Goal: Communication & Community: Participate in discussion

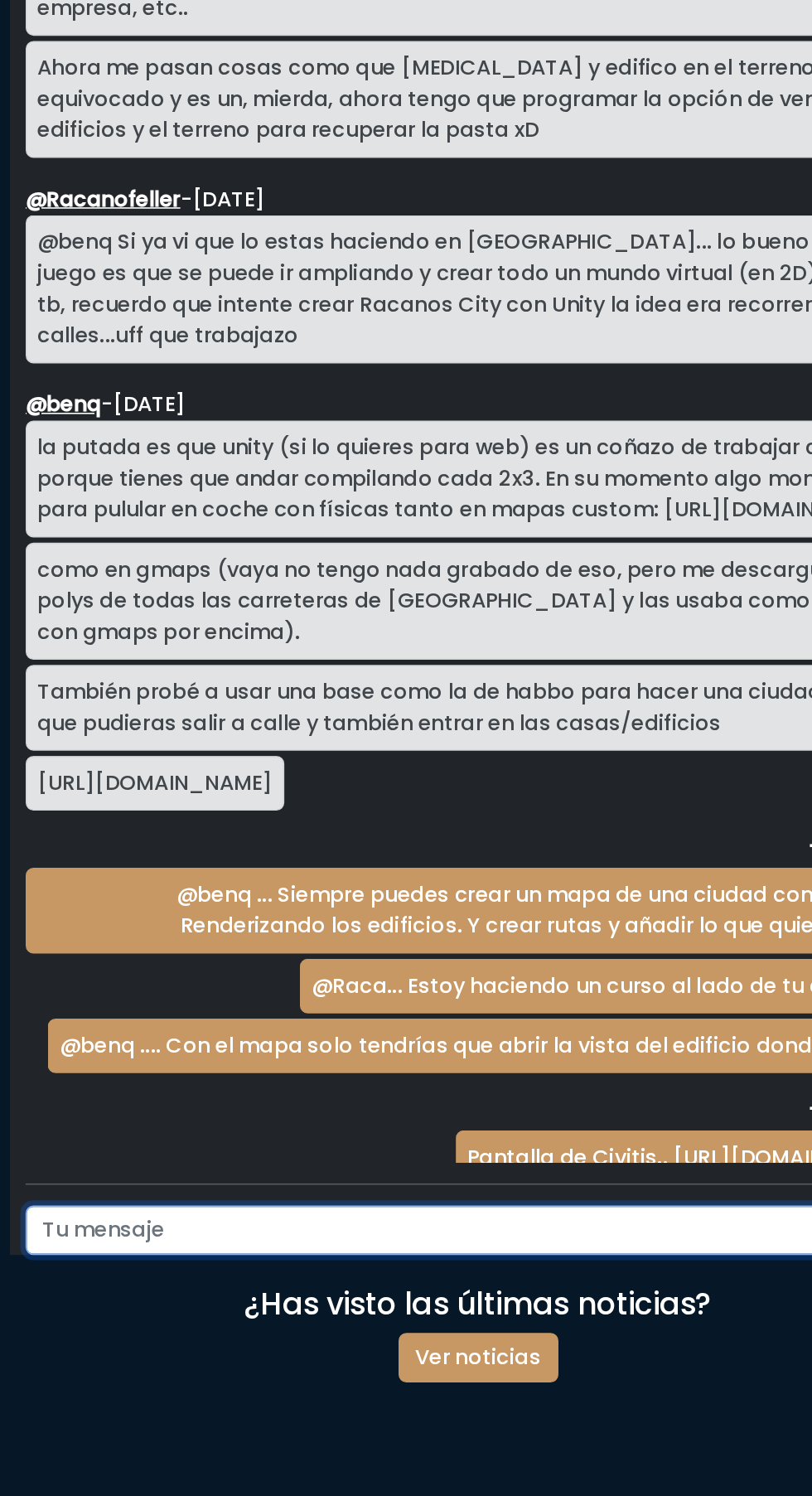
click at [219, 1221] on input "text" at bounding box center [375, 1205] width 516 height 31
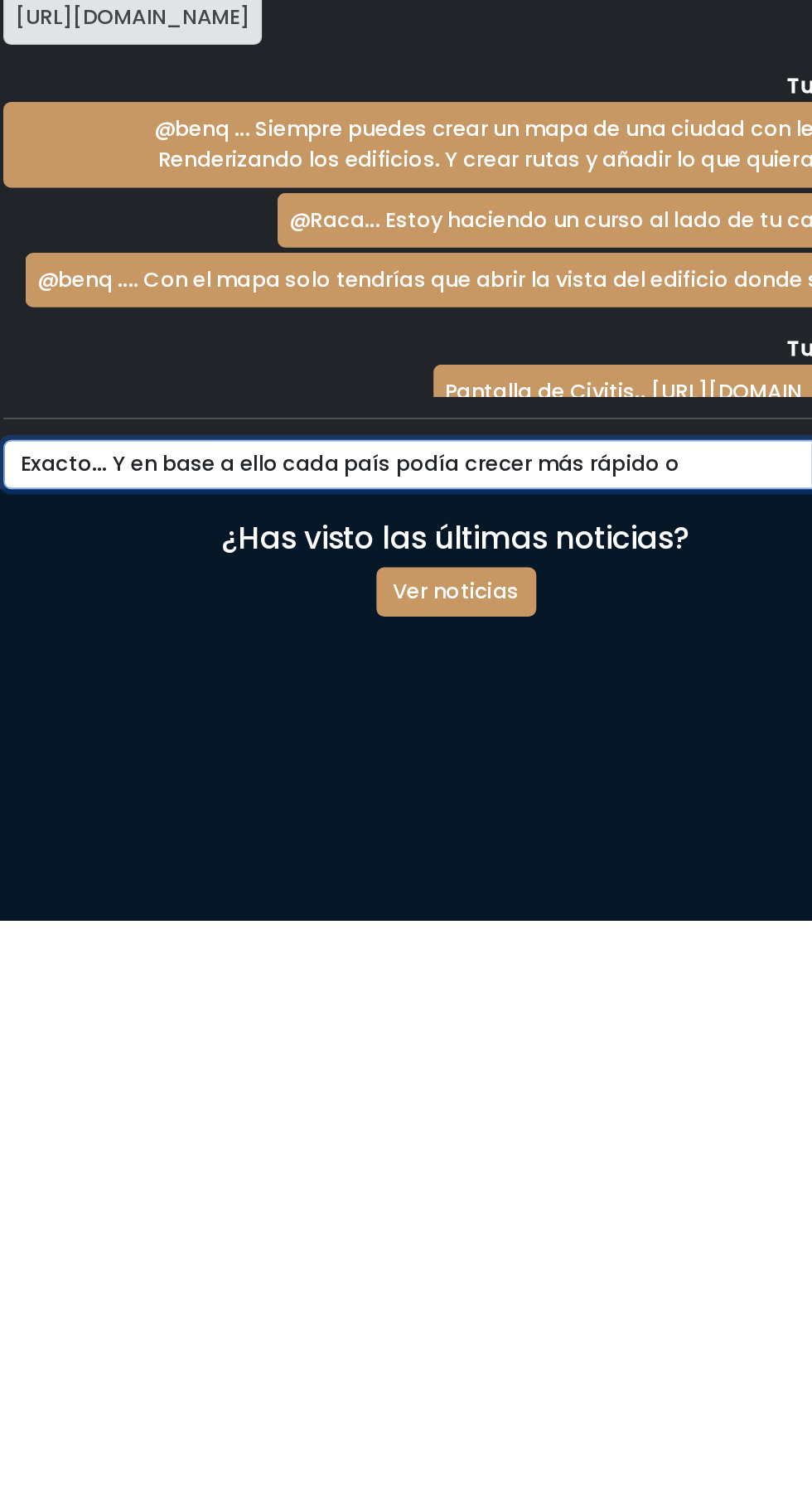
click at [467, 1221] on input "Exacto... Y en base a ello cada país podía crecer más rápido o" at bounding box center [375, 1205] width 516 height 31
click at [470, 1221] on input "Exacto... Y en base a ello cada país podía crecer más rápido o" at bounding box center [375, 1205] width 516 height 31
click at [483, 1221] on input "Exacto... Y en base a ello cada país podía crecer más rápido o" at bounding box center [375, 1205] width 516 height 31
click at [610, 1221] on input "Exacto... Y en base a ello cada país podía crecer más o menos rápido o" at bounding box center [375, 1205] width 516 height 31
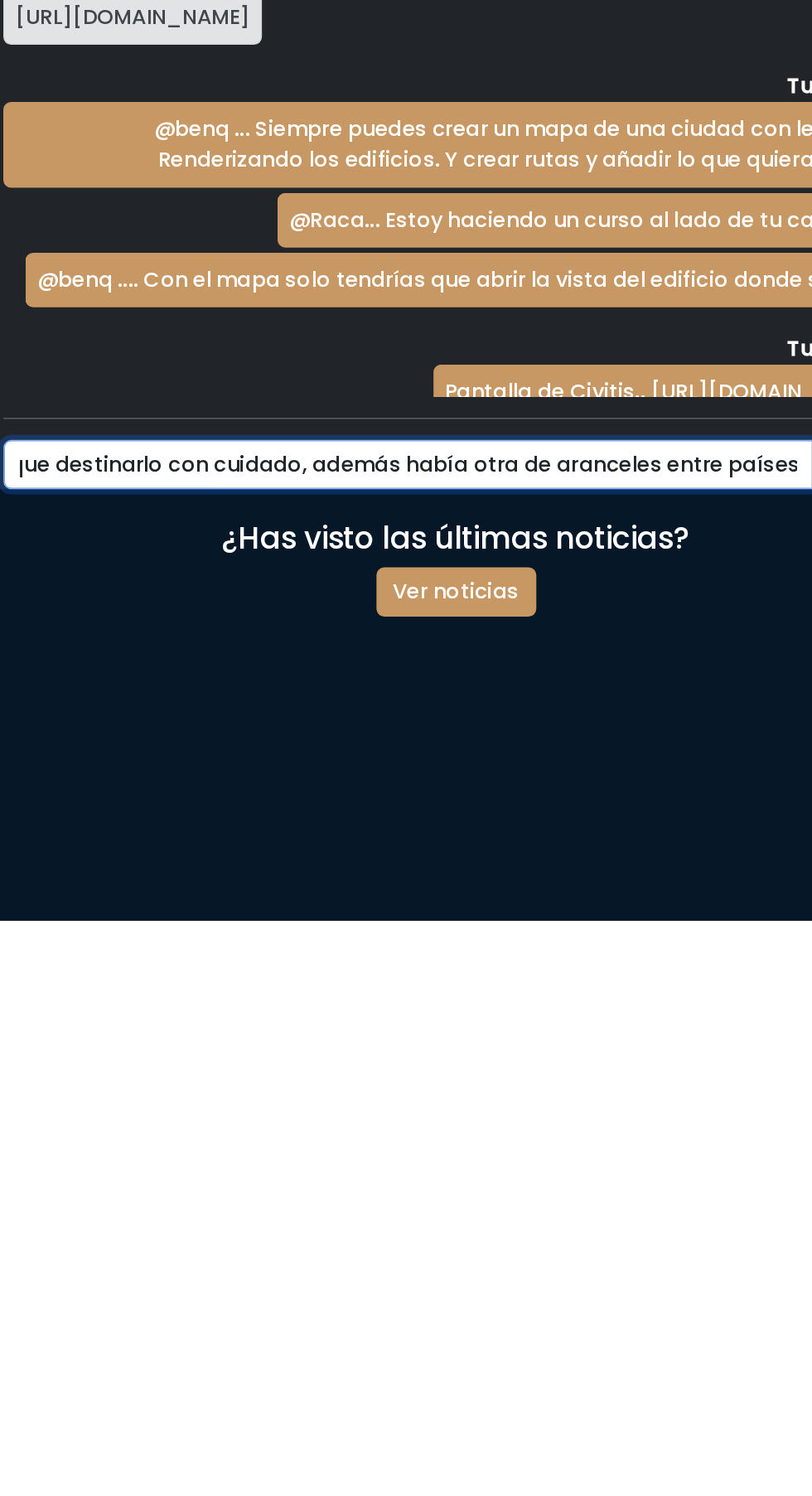
type input "Exacto... Y en base a ello cada país podía crecer más o menos rápido. El presup…"
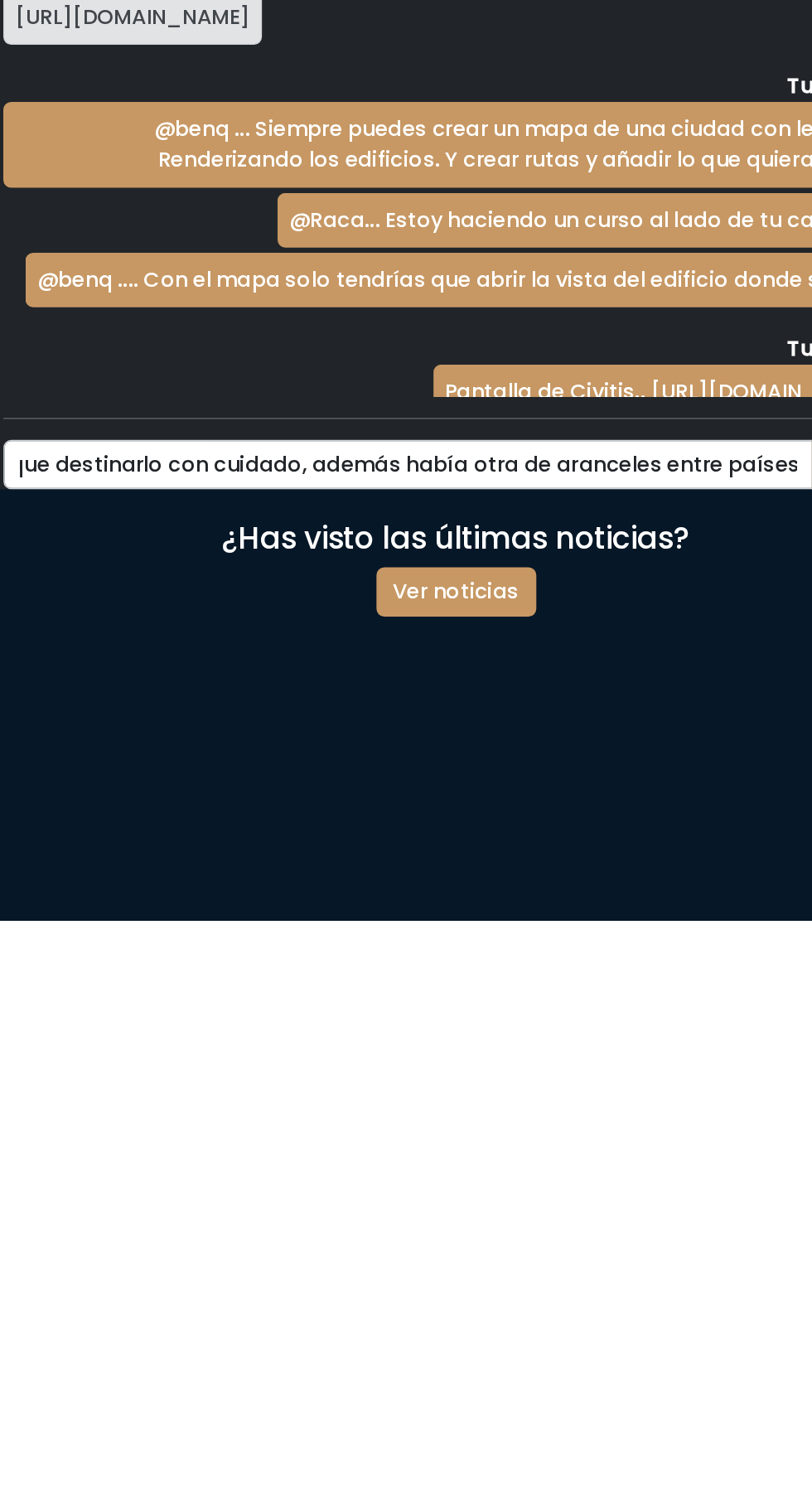
click at [404, 1302] on link "Ver noticias" at bounding box center [406, 1286] width 102 height 31
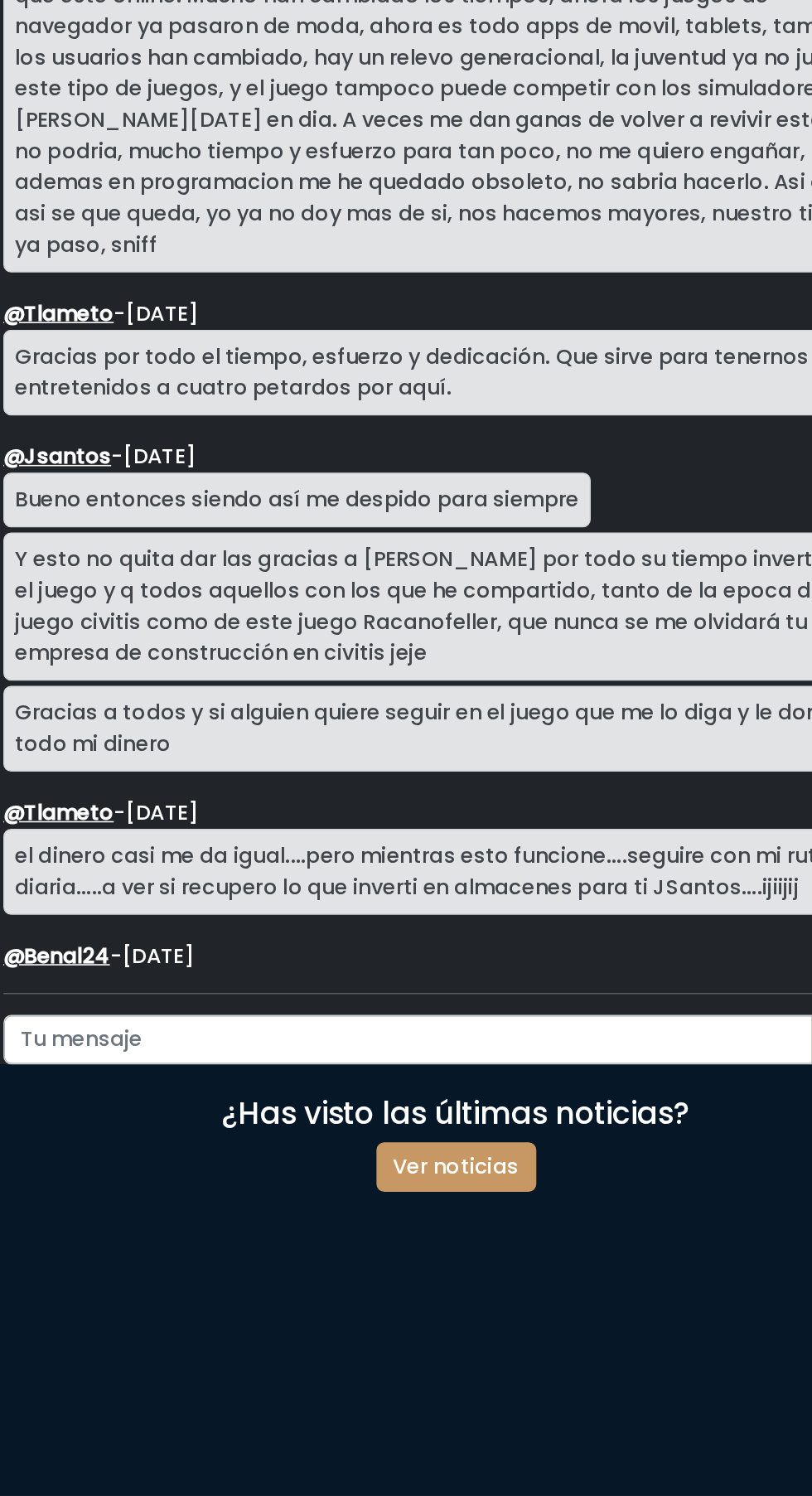
scroll to position [2852, 0]
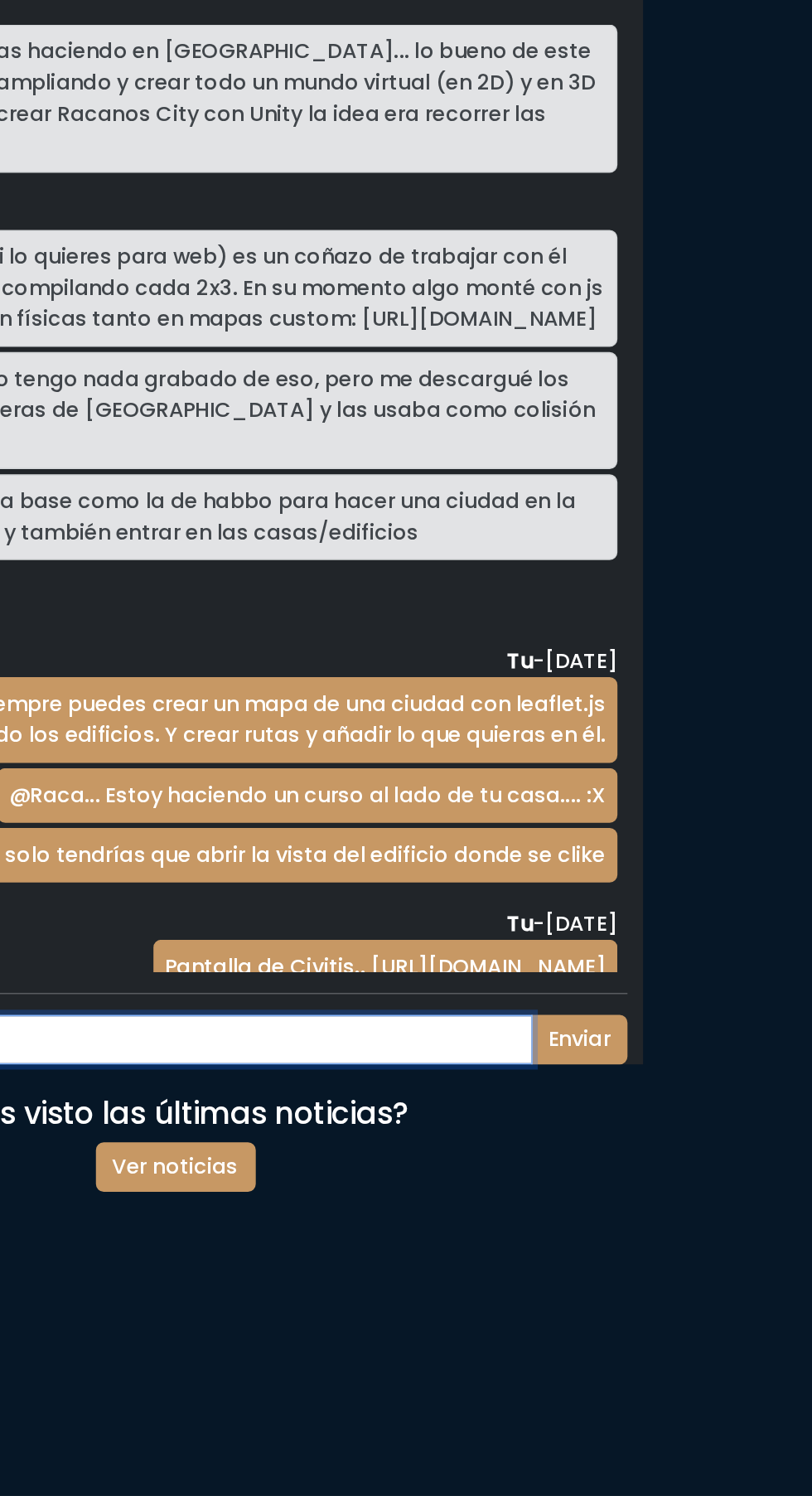
click at [563, 1221] on input "text" at bounding box center [375, 1205] width 516 height 31
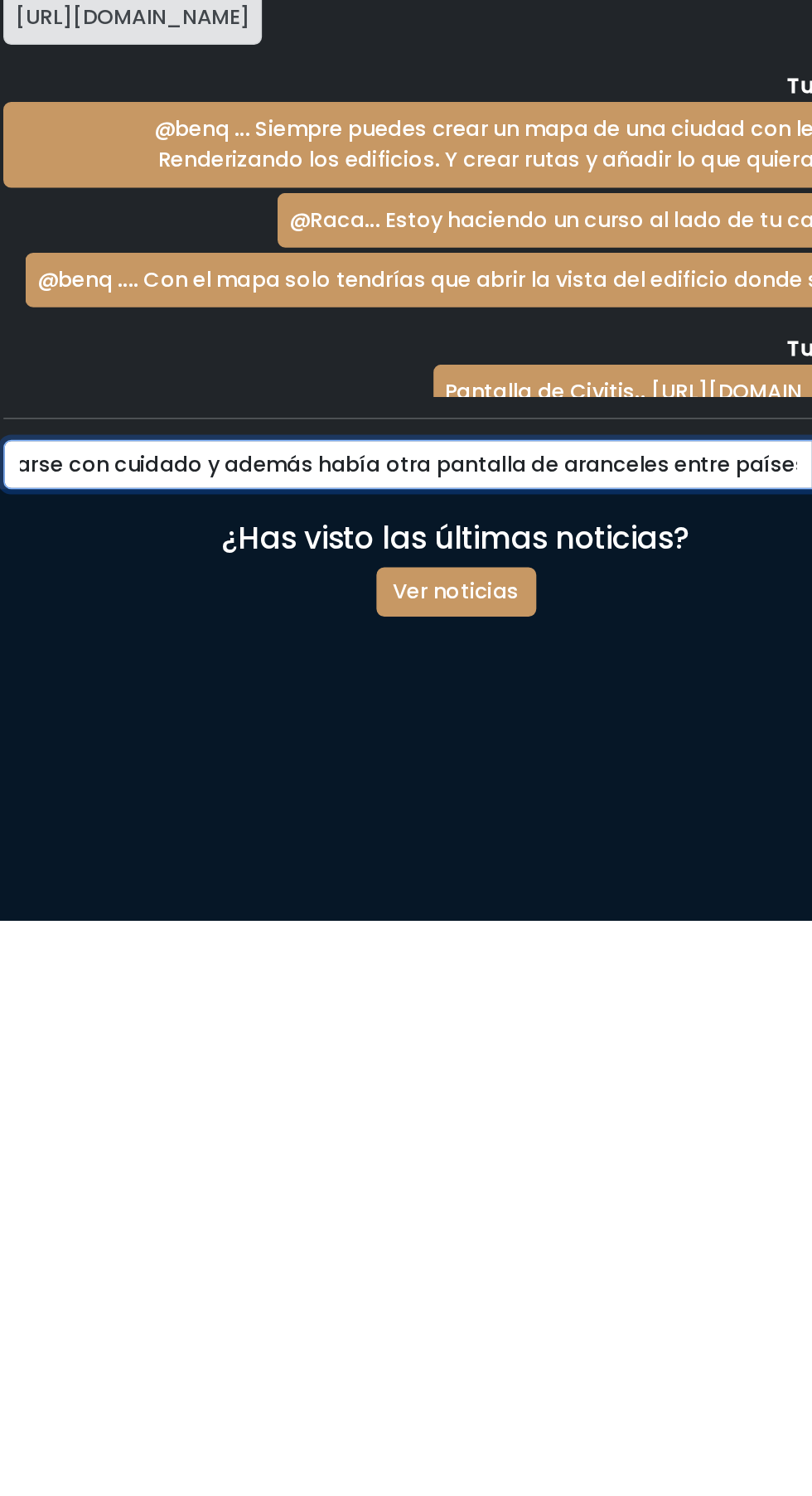
scroll to position [0, 358]
type input "Si.. los fondos semanales del estado debían gestionarse con cuidado y además ha…"
click at [633, 1190] on button "Enviar" at bounding box center [663, 1205] width 61 height 31
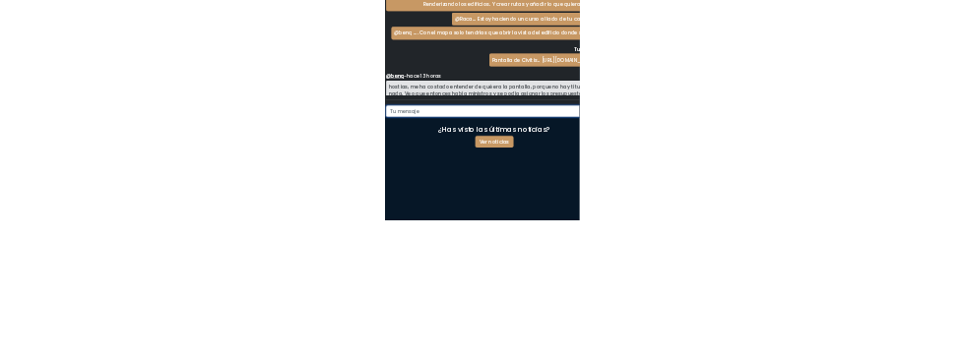
scroll to position [247, 0]
